Goal: Task Accomplishment & Management: Use online tool/utility

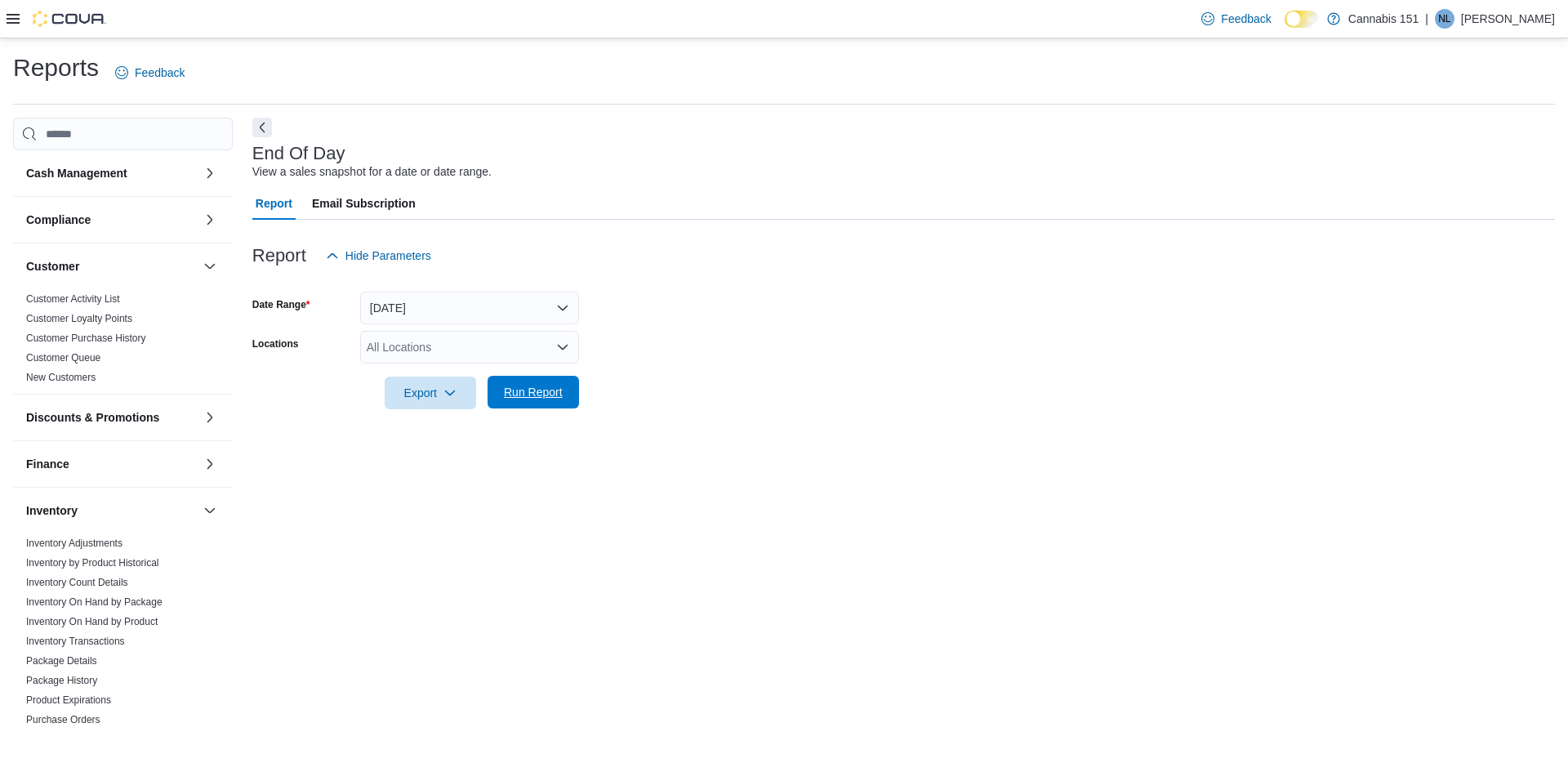
click at [537, 349] on span "Run Report" at bounding box center [533, 391] width 58 height 16
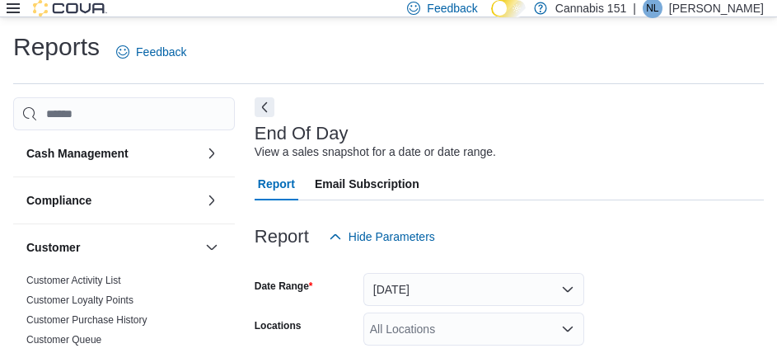
click at [709, 155] on div "End Of Day View a sales snapshot for a date or date range." at bounding box center [505, 142] width 501 height 37
click at [537, 197] on div "Report Email Subscription" at bounding box center [509, 183] width 509 height 33
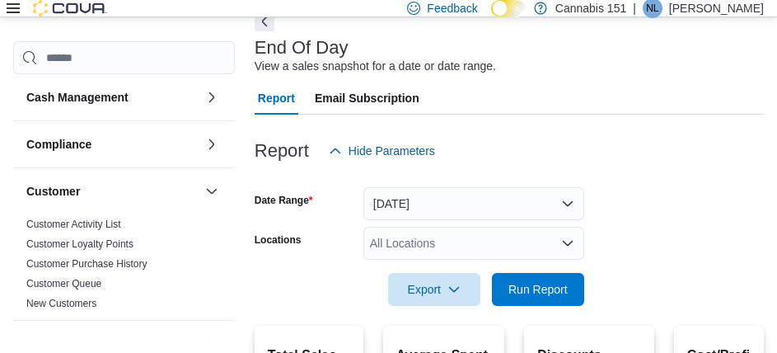
scroll to position [165, 0]
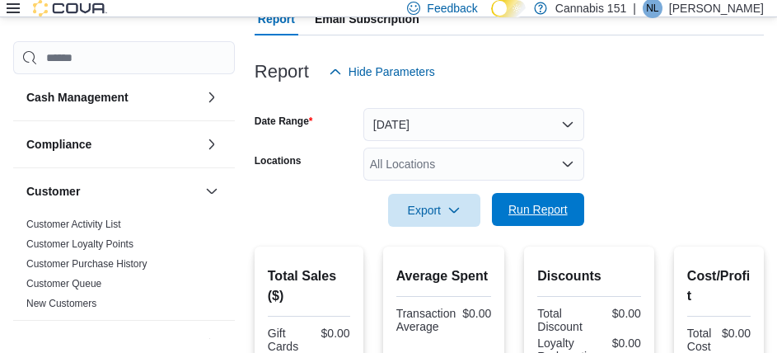
click at [507, 200] on span "Run Report" at bounding box center [538, 209] width 73 height 33
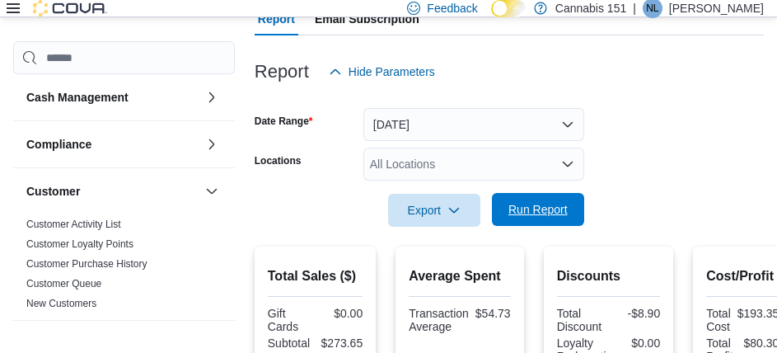
click at [536, 209] on span "Run Report" at bounding box center [538, 209] width 59 height 16
click at [524, 199] on span "Run Report" at bounding box center [538, 209] width 73 height 33
click at [557, 199] on span "Run Report" at bounding box center [538, 209] width 73 height 33
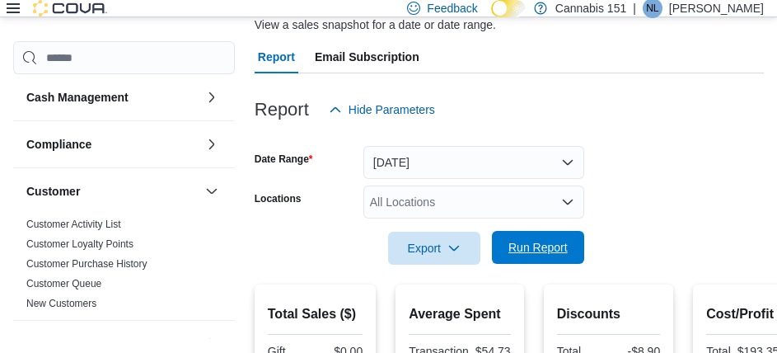
click at [560, 250] on span "Run Report" at bounding box center [538, 247] width 59 height 16
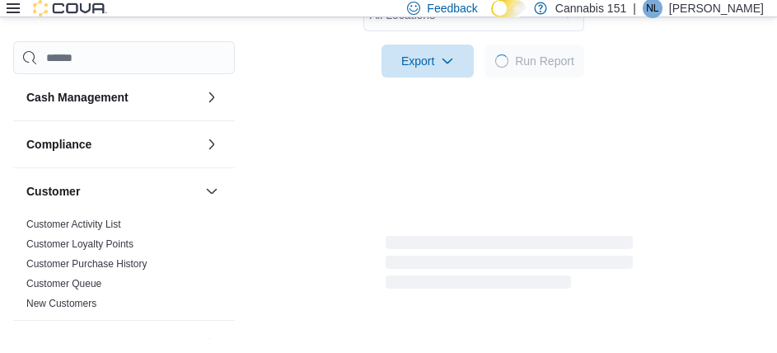
scroll to position [374, 0]
